Goal: Book appointment/travel/reservation

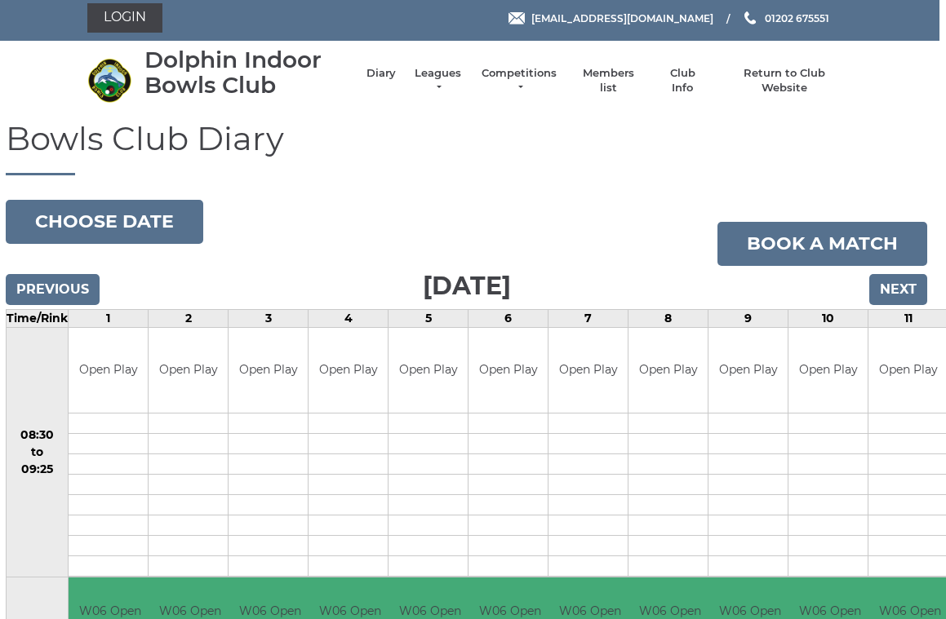
scroll to position [0, 7]
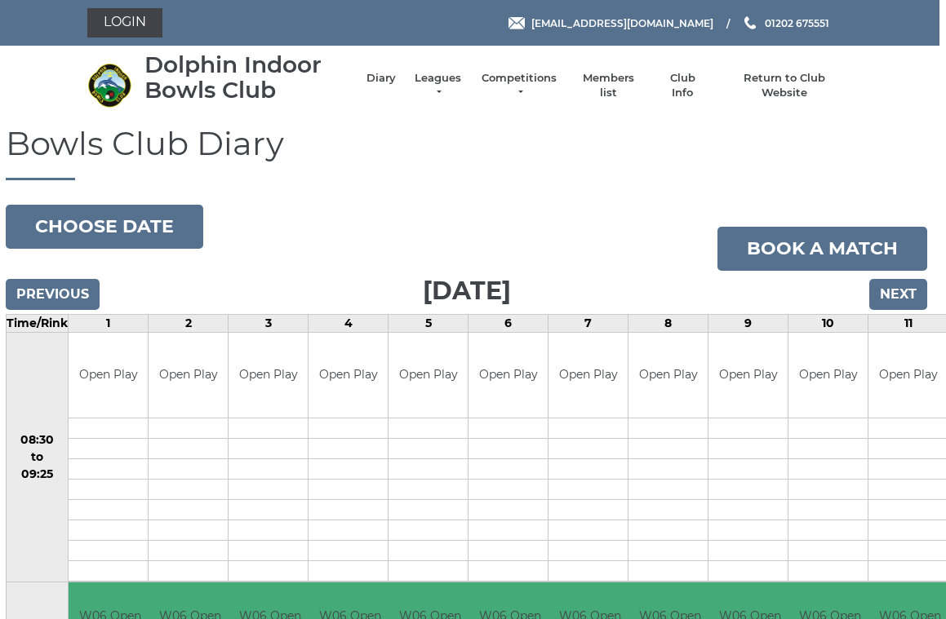
click at [84, 290] on input "Previous" at bounding box center [54, 294] width 94 height 31
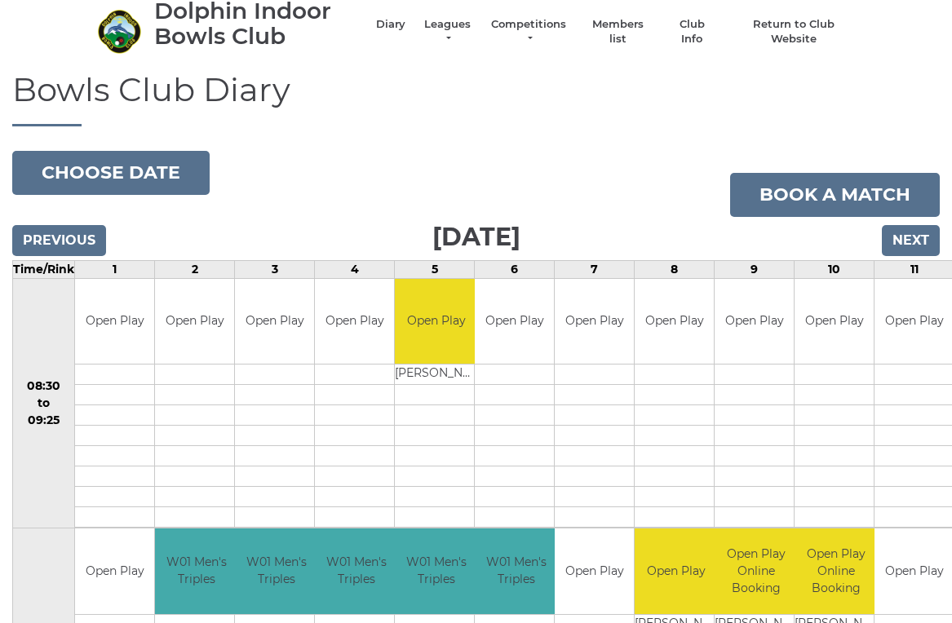
scroll to position [54, 0]
click at [915, 237] on input "Next" at bounding box center [911, 240] width 58 height 31
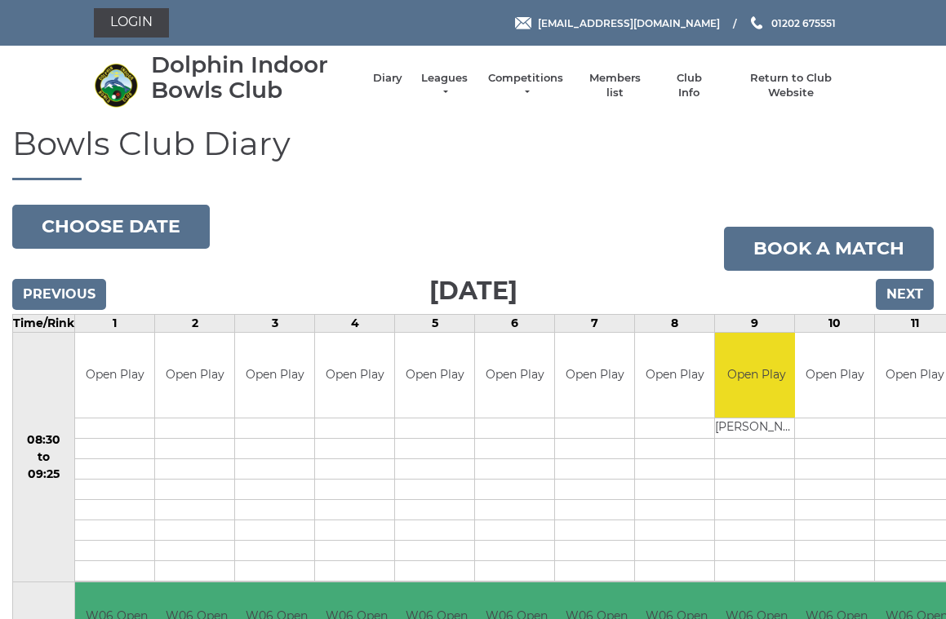
click at [924, 286] on input "Next" at bounding box center [905, 294] width 58 height 31
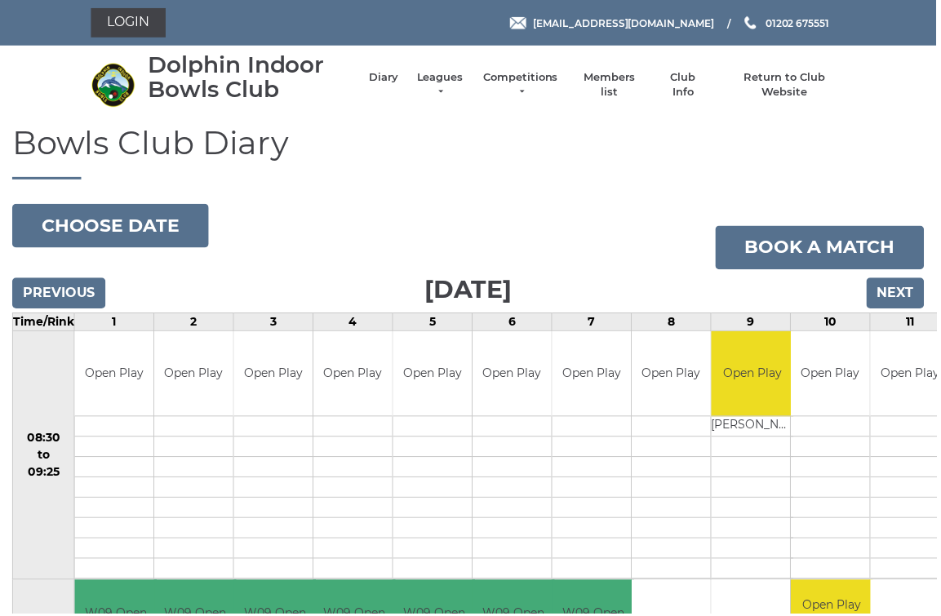
click at [921, 294] on input "Next" at bounding box center [900, 294] width 58 height 31
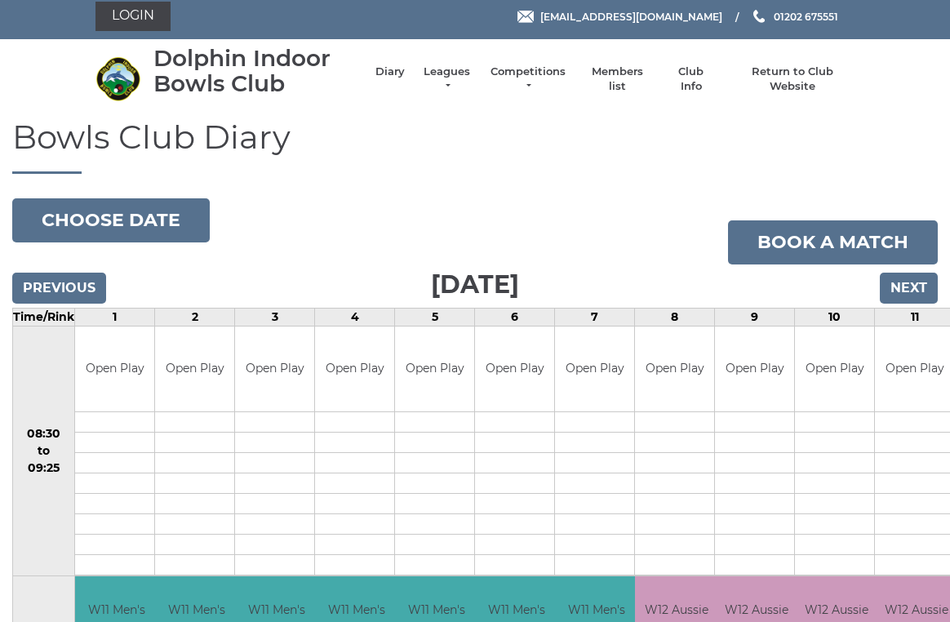
scroll to position [7, 0]
click at [929, 283] on input "Next" at bounding box center [909, 288] width 58 height 31
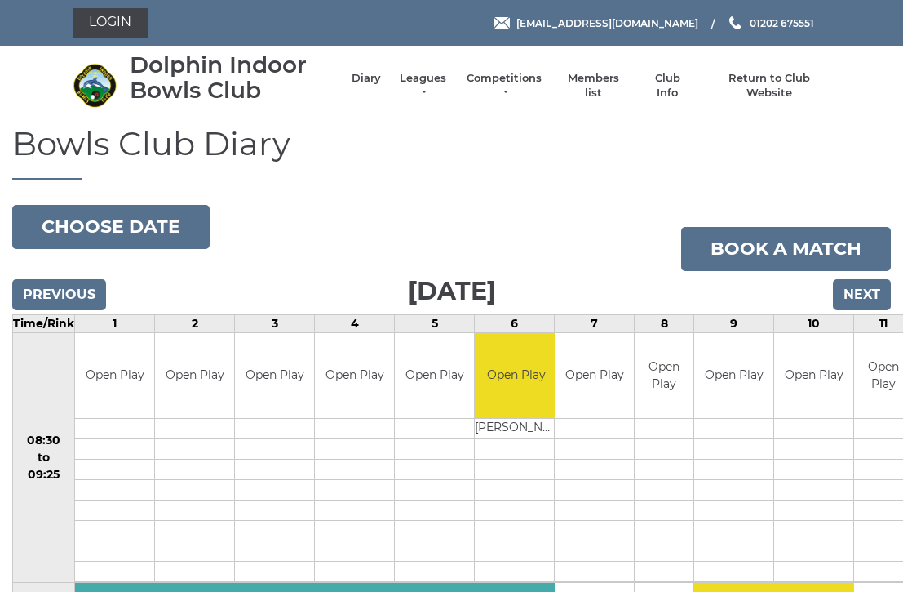
click at [876, 288] on input "Next" at bounding box center [862, 294] width 58 height 31
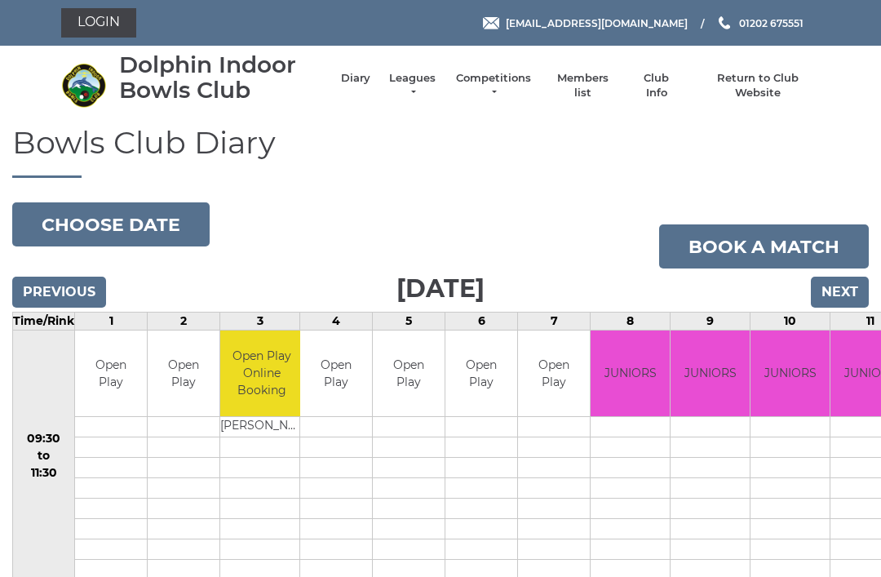
click at [852, 287] on input "Next" at bounding box center [840, 292] width 58 height 31
